Goal: Transaction & Acquisition: Purchase product/service

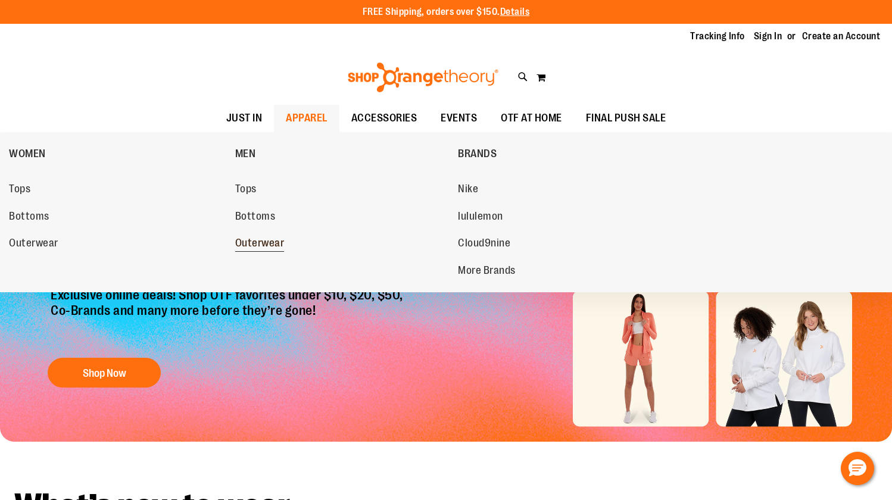
click at [258, 246] on span "Outerwear" at bounding box center [259, 244] width 49 height 15
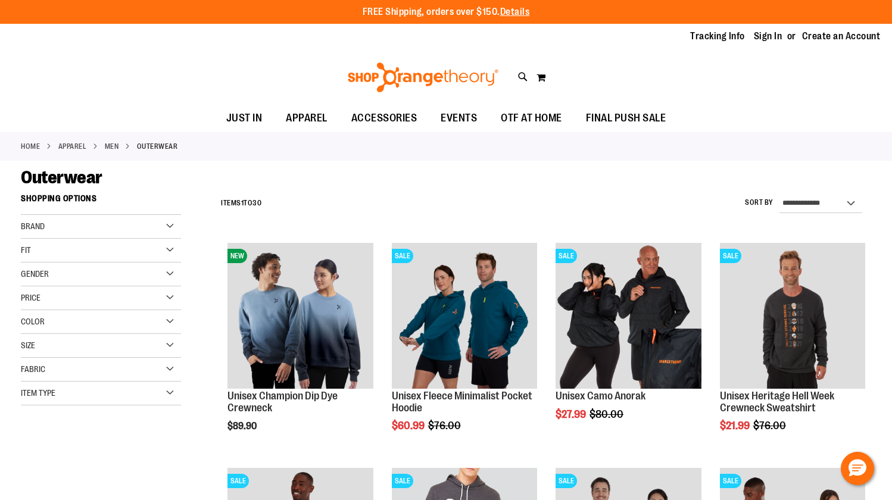
click at [165, 319] on div "Color" at bounding box center [101, 322] width 160 height 24
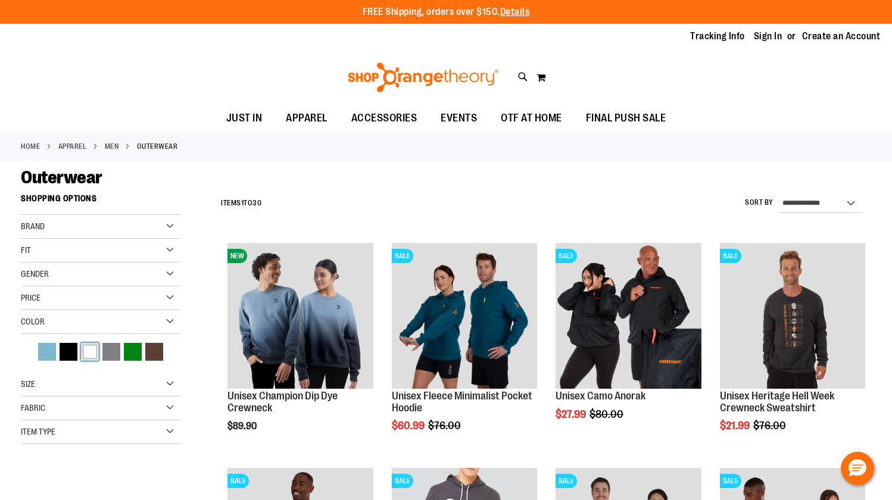
click at [95, 351] on div "White" at bounding box center [90, 352] width 18 height 18
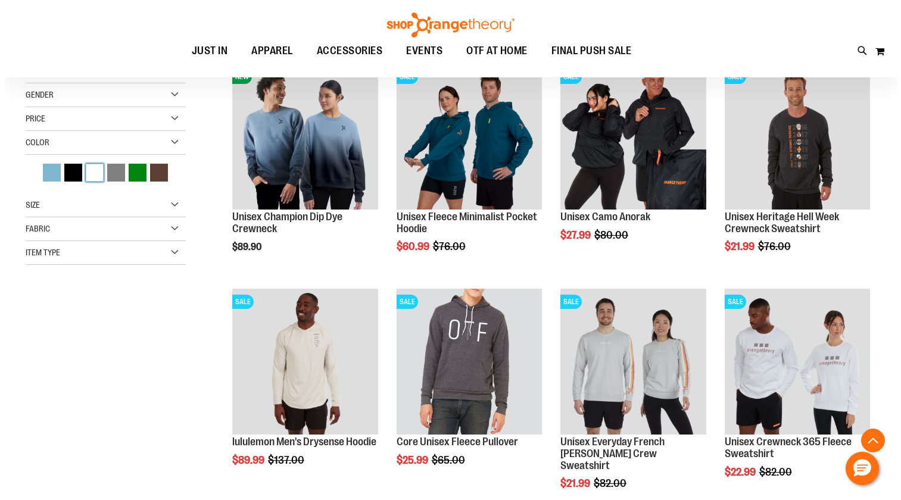
scroll to position [188, 0]
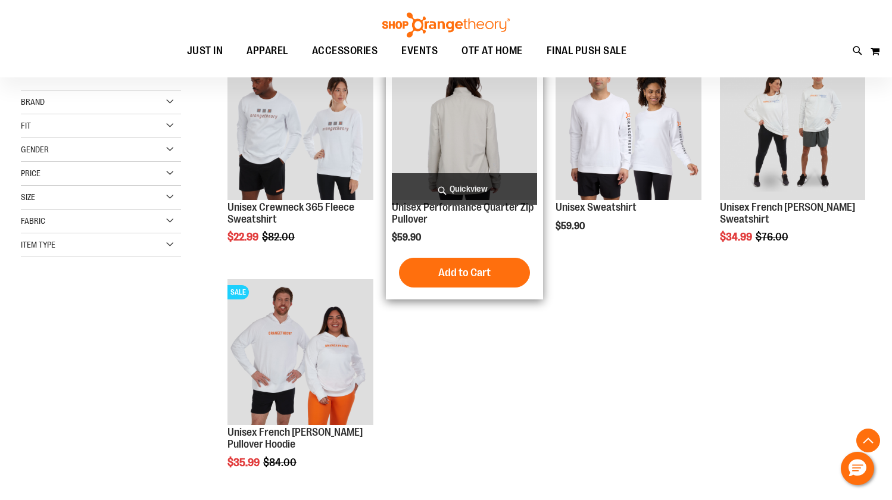
click at [463, 188] on span "Quickview" at bounding box center [464, 189] width 145 height 32
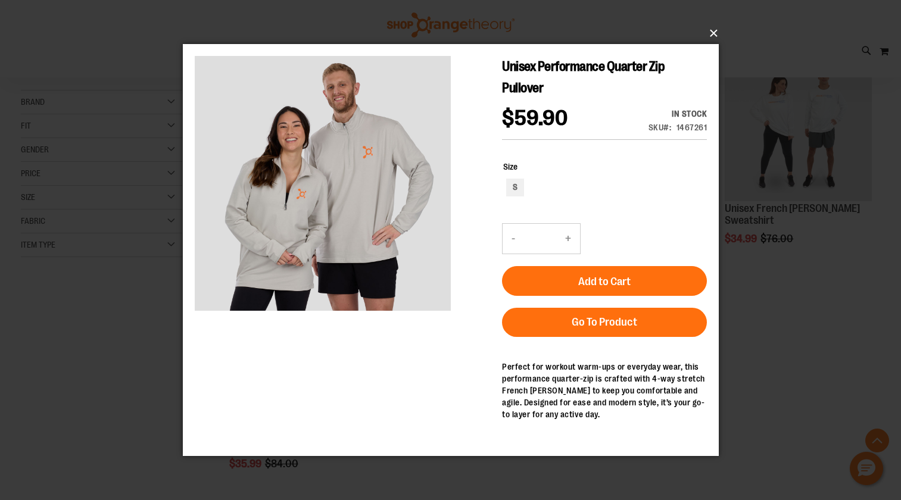
click at [716, 32] on button "×" at bounding box center [454, 33] width 536 height 26
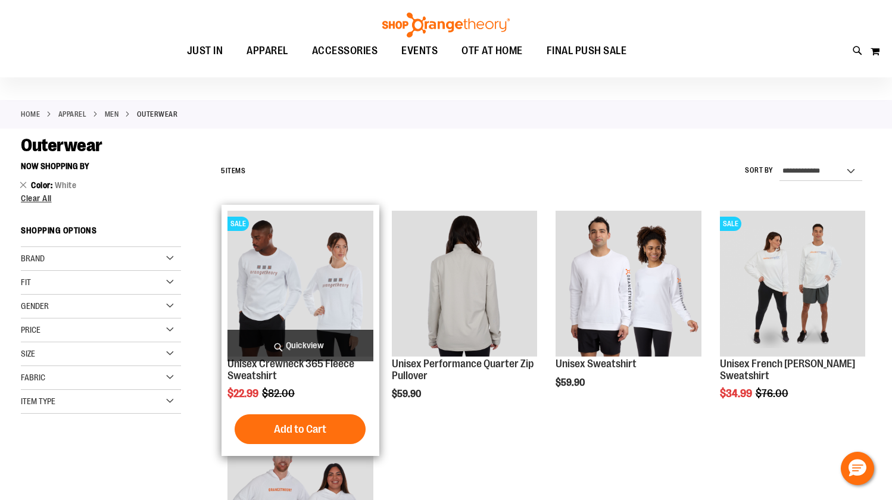
scroll to position [60, 0]
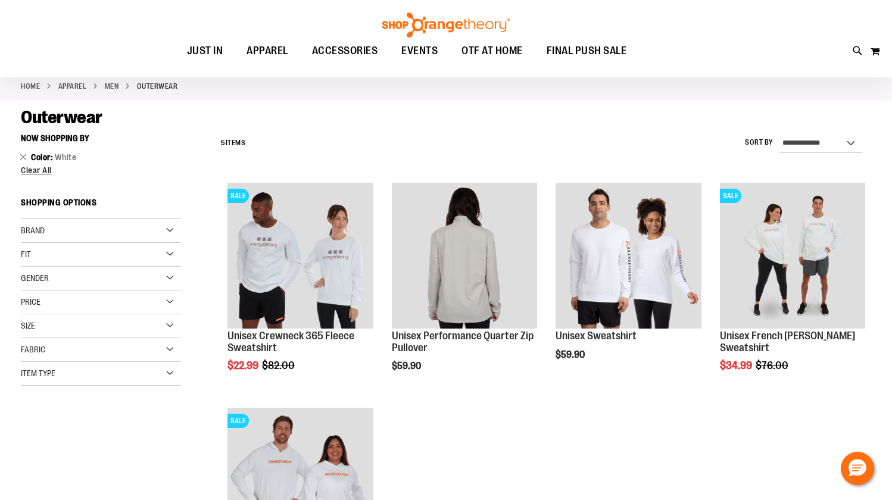
click at [142, 351] on div "Fabric" at bounding box center [101, 350] width 160 height 24
click at [174, 323] on div "Size" at bounding box center [101, 326] width 160 height 24
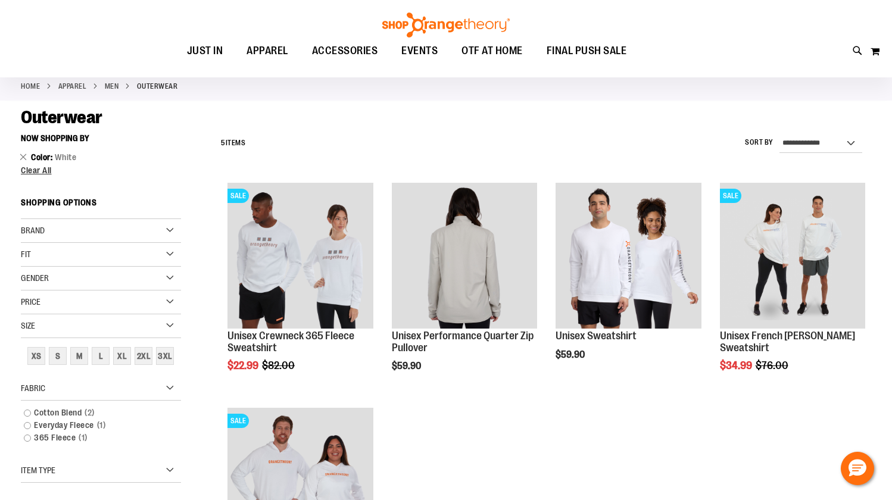
click at [170, 300] on div "Price" at bounding box center [101, 303] width 160 height 24
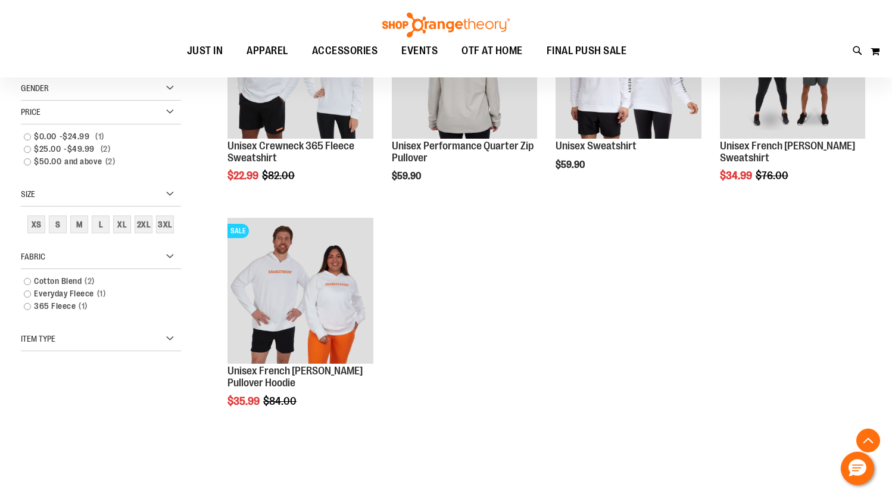
scroll to position [0, 0]
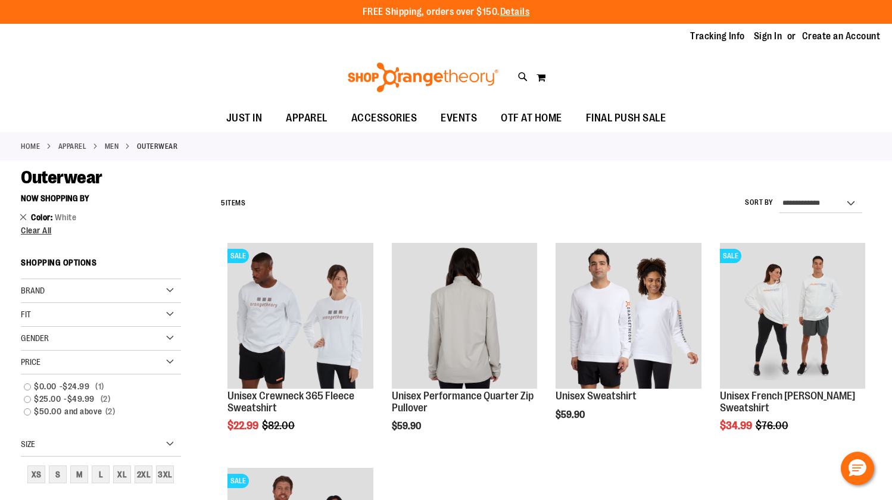
click at [21, 217] on link "Remove This Item" at bounding box center [24, 217] width 8 height 12
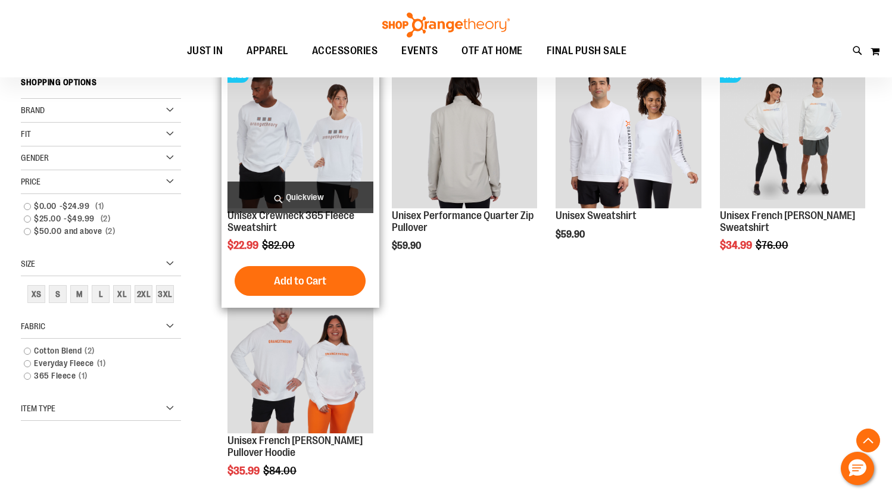
scroll to position [188, 0]
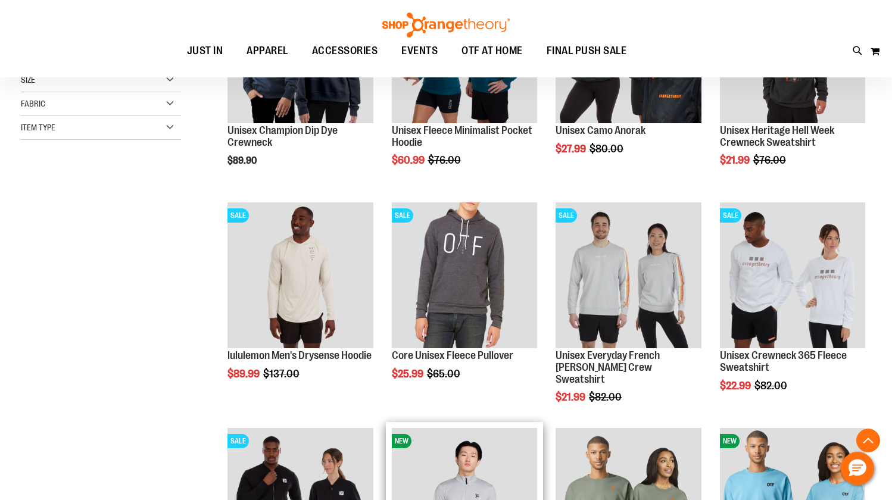
scroll to position [475, 0]
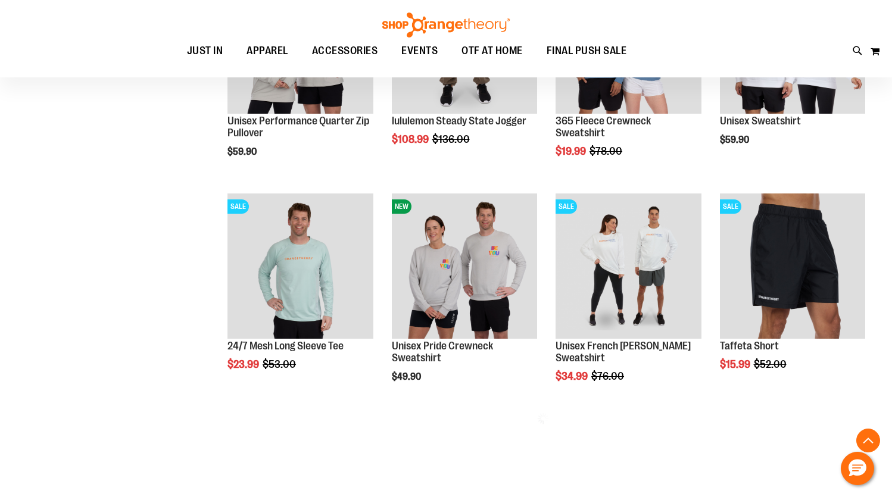
scroll to position [1211, 0]
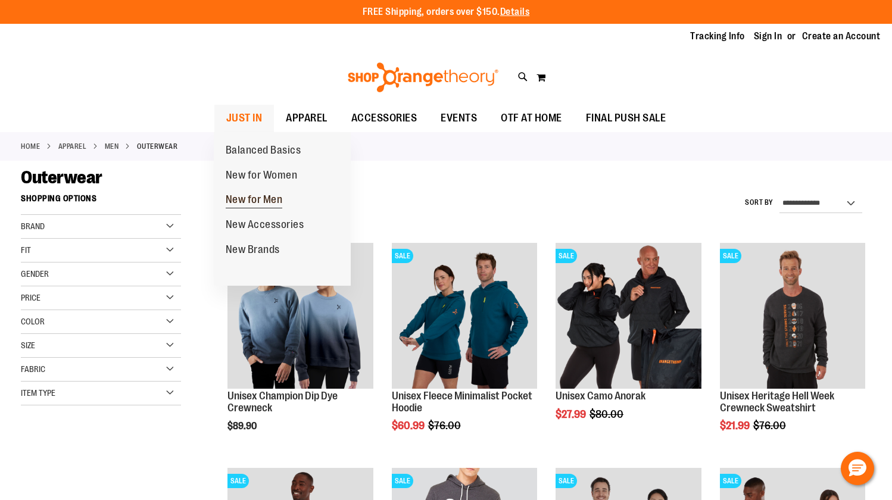
click at [238, 197] on span "New for Men" at bounding box center [254, 200] width 57 height 15
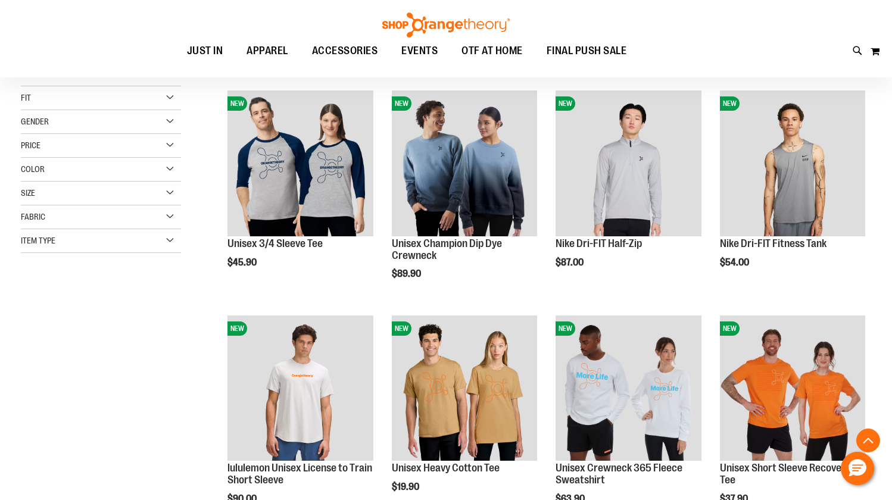
scroll to position [3, 0]
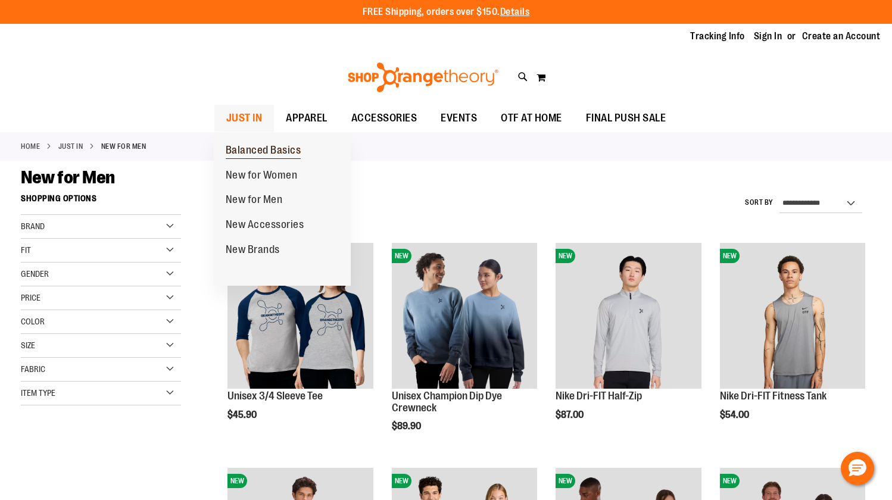
click at [243, 146] on span "Balanced Basics" at bounding box center [264, 151] width 76 height 15
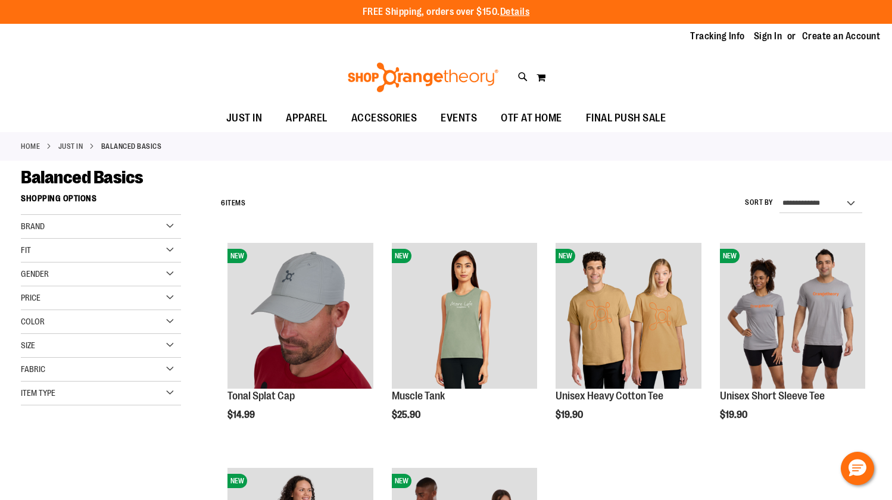
click at [514, 74] on div "Toggle Nav Search Popular Suggestions Advanced Search" at bounding box center [446, 77] width 892 height 55
click at [519, 73] on icon at bounding box center [523, 77] width 10 height 14
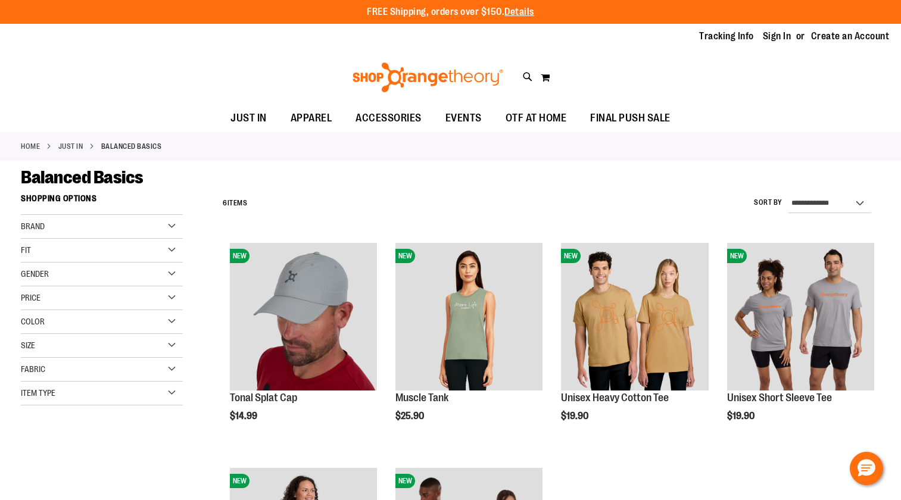
scroll to position [115, 0]
click at [136, 424] on link "See all results" at bounding box center [127, 425] width 54 height 10
type input "******"
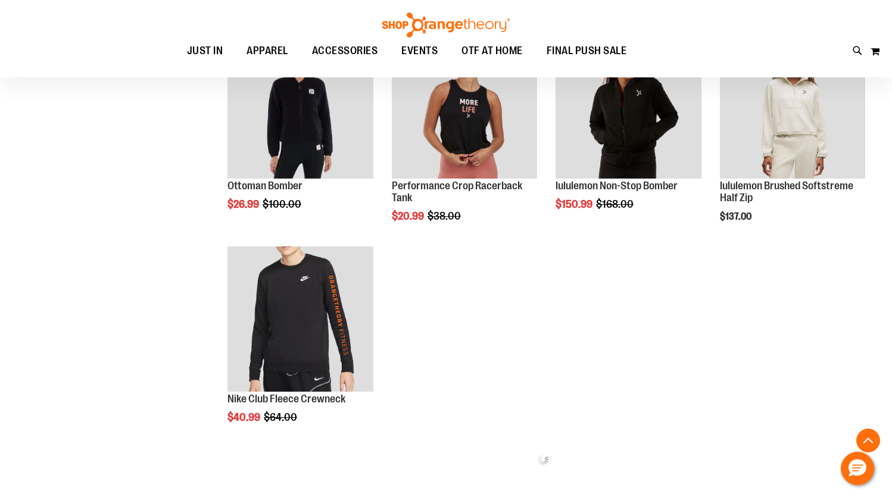
scroll to position [1094, 0]
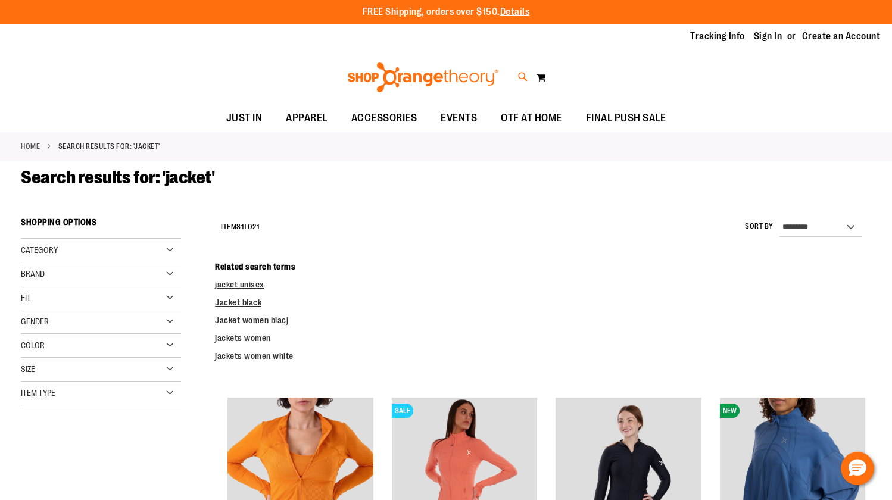
click at [521, 74] on icon at bounding box center [523, 77] width 10 height 14
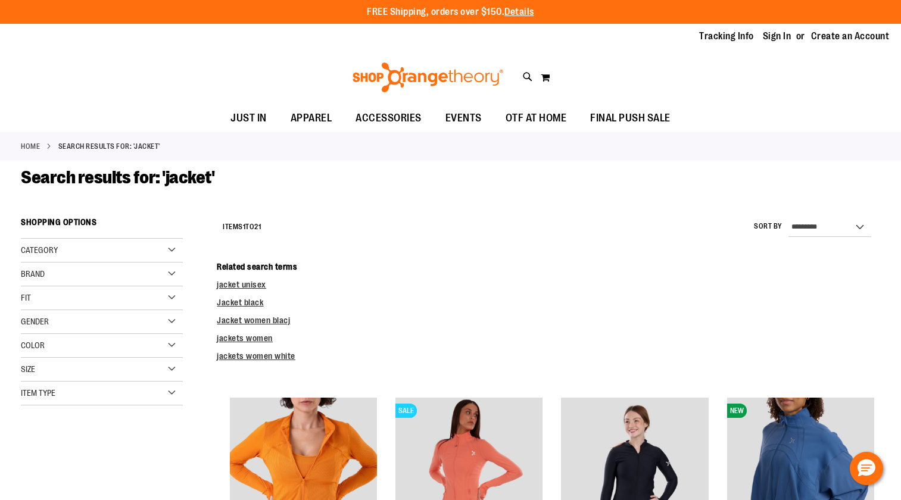
type input "*"
type input "******"
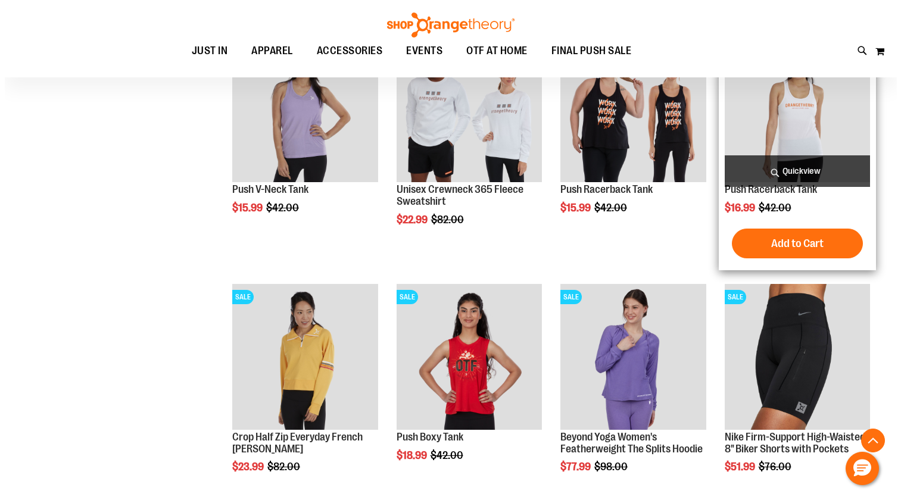
scroll to position [489, 0]
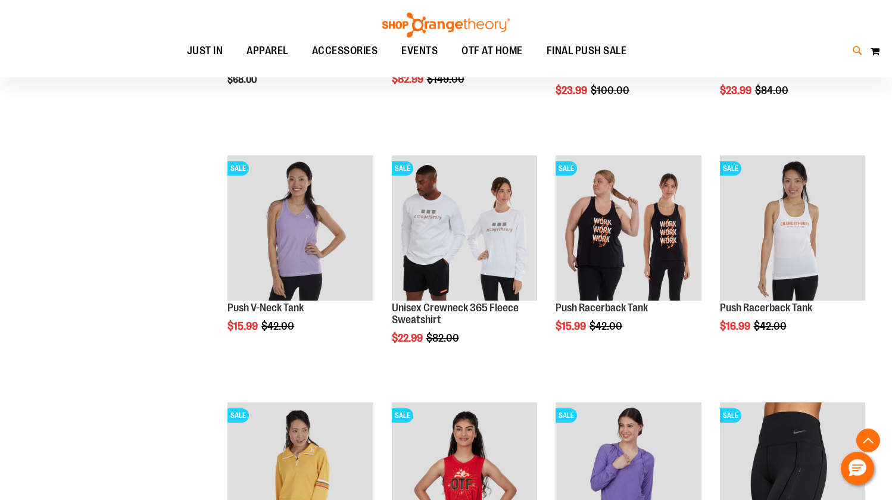
click at [860, 50] on icon at bounding box center [857, 51] width 10 height 14
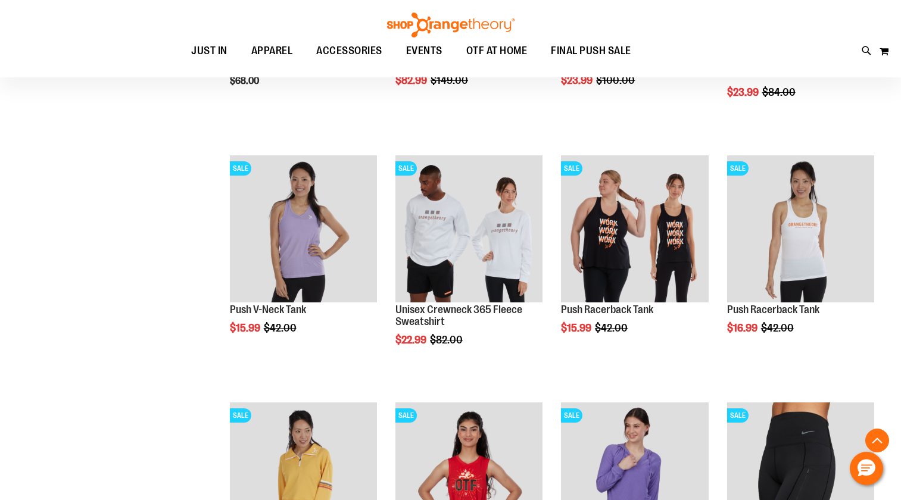
type input "*"
click at [84, 25] on div "Search ***** Popular Suggestions $15.99" at bounding box center [450, 250] width 901 height 500
type input "*****"
